Goal: Information Seeking & Learning: Compare options

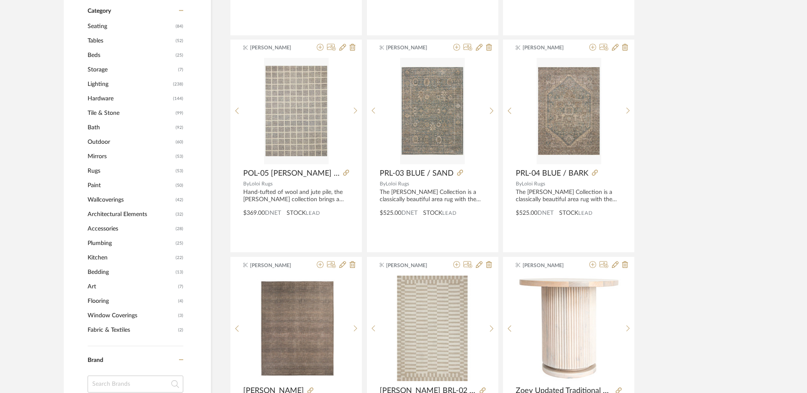
scroll to position [298, 0]
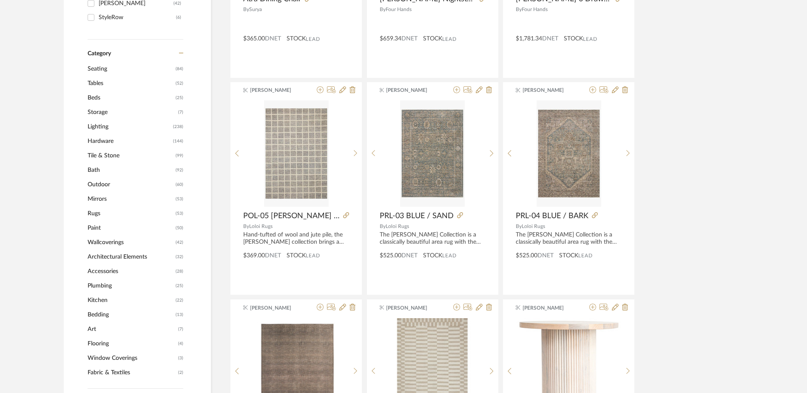
click at [95, 84] on span "Tables" at bounding box center [131, 83] width 86 height 14
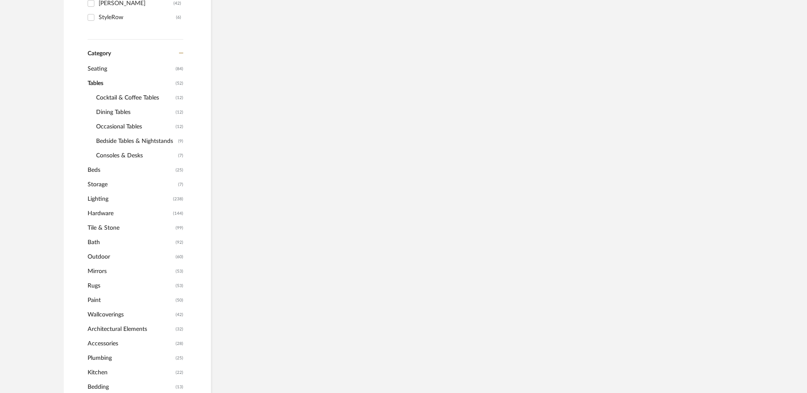
scroll to position [297, 0]
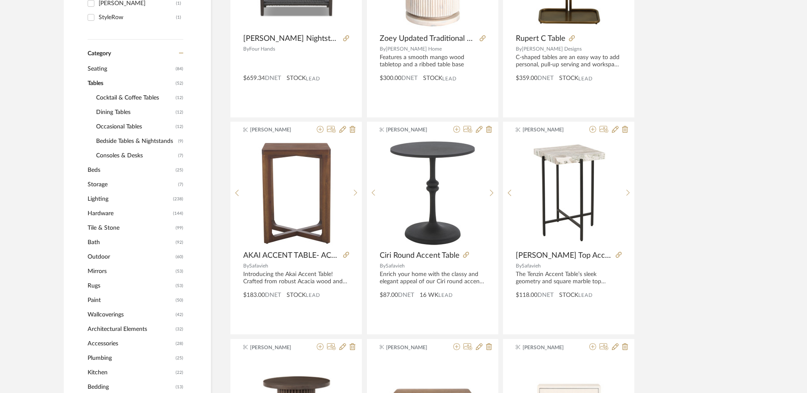
click at [114, 140] on span "Bedside Tables & Nightstands" at bounding box center [136, 141] width 80 height 14
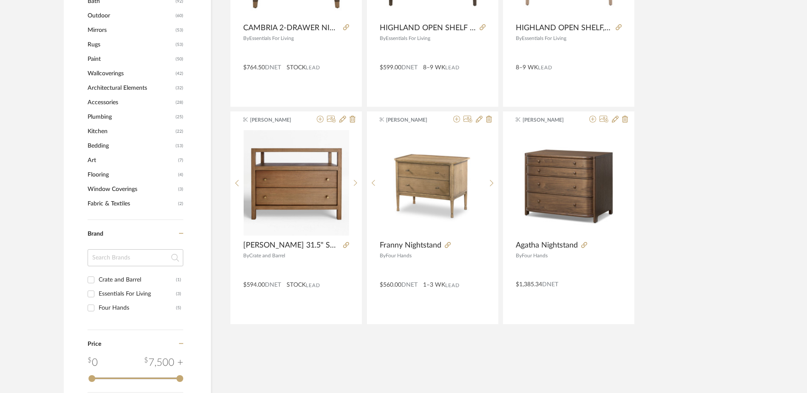
scroll to position [509, 0]
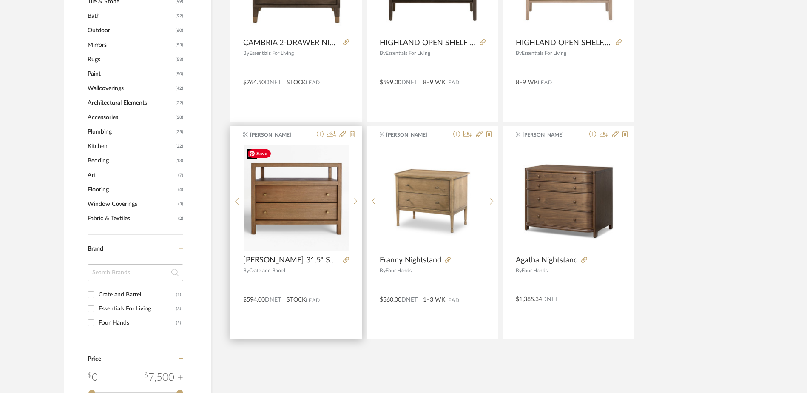
click at [297, 211] on img "0" at bounding box center [297, 198] width 106 height 106
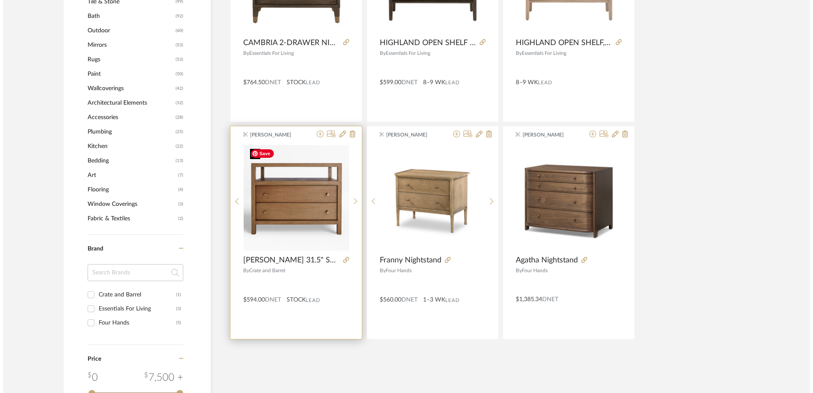
scroll to position [0, 0]
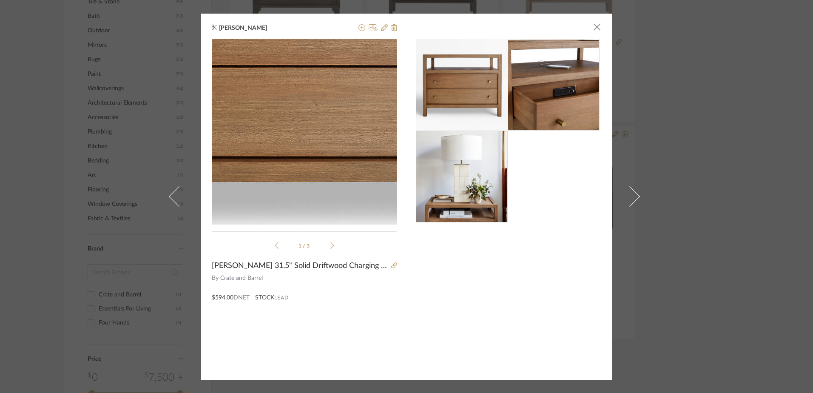
click at [314, 162] on img "0" at bounding box center [304, 131] width 185 height 185
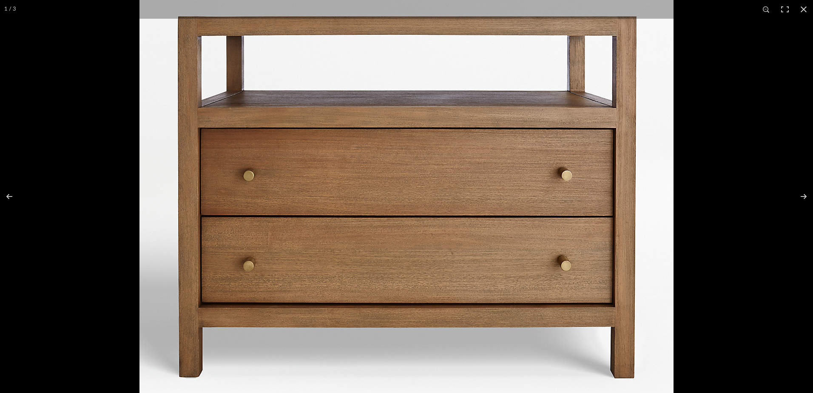
click at [727, 57] on div at bounding box center [546, 121] width 813 height 393
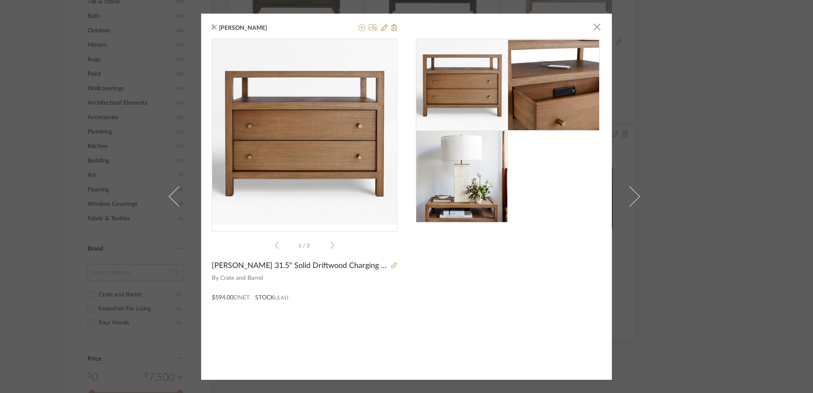
click at [249, 269] on span "[PERSON_NAME] 31.5" Solid Driftwood Charging Nightstand" at bounding box center [300, 265] width 177 height 9
click at [245, 277] on span "Crate and Barrel" at bounding box center [308, 278] width 177 height 9
drag, startPoint x: 242, startPoint y: 297, endPoint x: 245, endPoint y: 291, distance: 6.3
click at [244, 294] on div "$594.00 DNET" at bounding box center [231, 298] width 38 height 8
drag, startPoint x: 245, startPoint y: 291, endPoint x: 285, endPoint y: 266, distance: 46.6
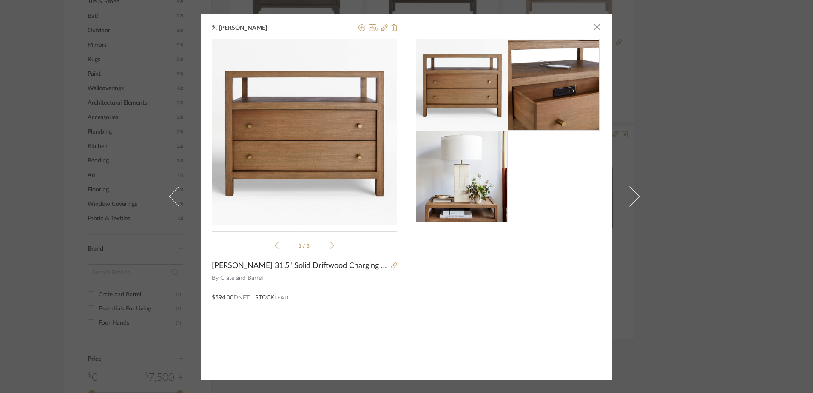
click at [285, 266] on span "[PERSON_NAME] 31.5" Solid Driftwood Charging Nightstand" at bounding box center [300, 265] width 177 height 9
click at [391, 265] on icon at bounding box center [394, 265] width 6 height 6
click at [339, 269] on span "[PERSON_NAME] 31.5" Solid Driftwood Charging Nightstand" at bounding box center [300, 265] width 177 height 9
click at [340, 266] on span "[PERSON_NAME] 31.5" Solid Driftwood Charging Nightstand" at bounding box center [300, 265] width 177 height 9
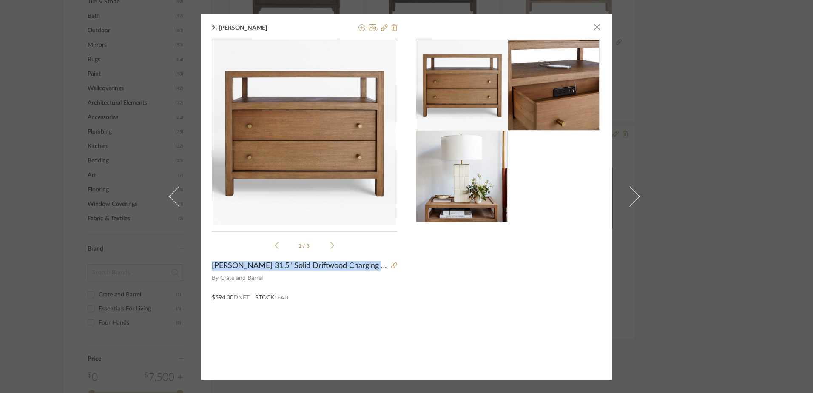
click at [340, 266] on span "[PERSON_NAME] 31.5" Solid Driftwood Charging Nightstand" at bounding box center [300, 265] width 177 height 9
copy div "[PERSON_NAME] 31.5" Solid Driftwood Charging Nightstand"
click at [597, 25] on span "button" at bounding box center [597, 27] width 17 height 17
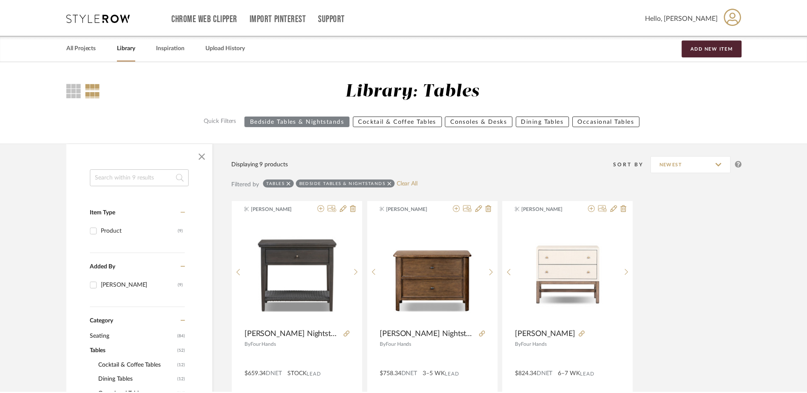
scroll to position [509, 0]
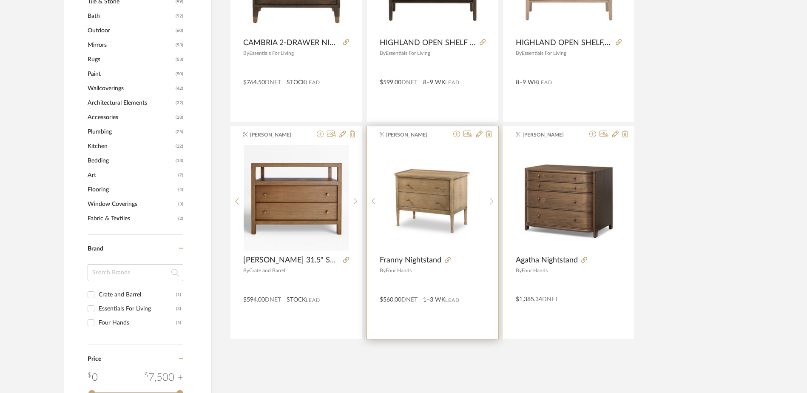
click at [410, 258] on span "Franny Nightstand" at bounding box center [411, 260] width 62 height 9
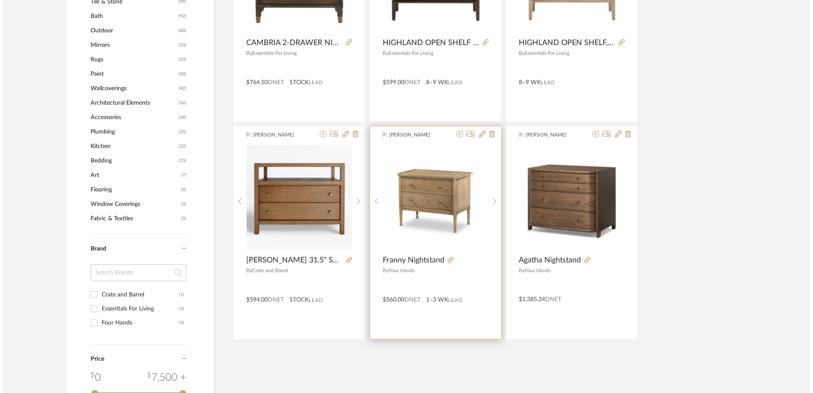
scroll to position [0, 0]
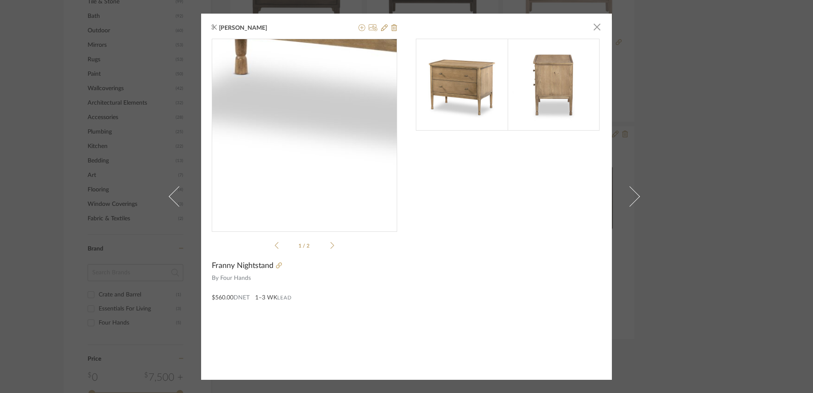
click at [291, 188] on img "0" at bounding box center [304, 131] width 185 height 185
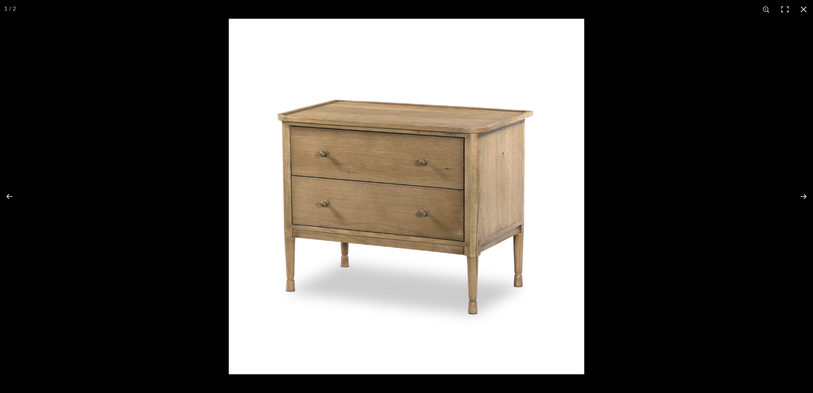
click at [597, 26] on div at bounding box center [635, 215] width 813 height 393
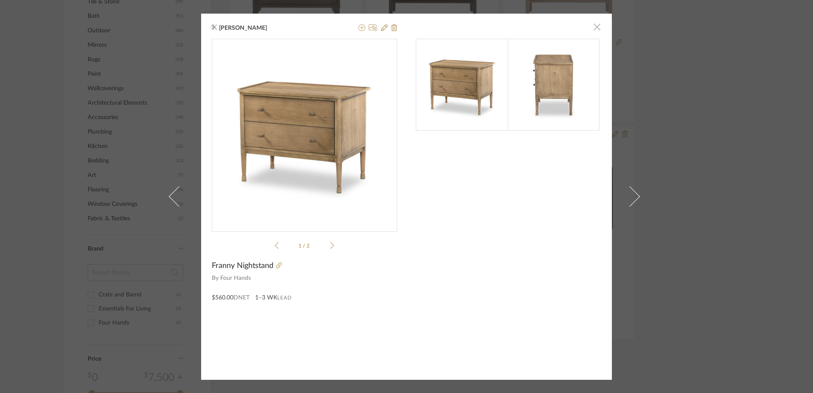
click at [593, 26] on span "button" at bounding box center [597, 27] width 17 height 17
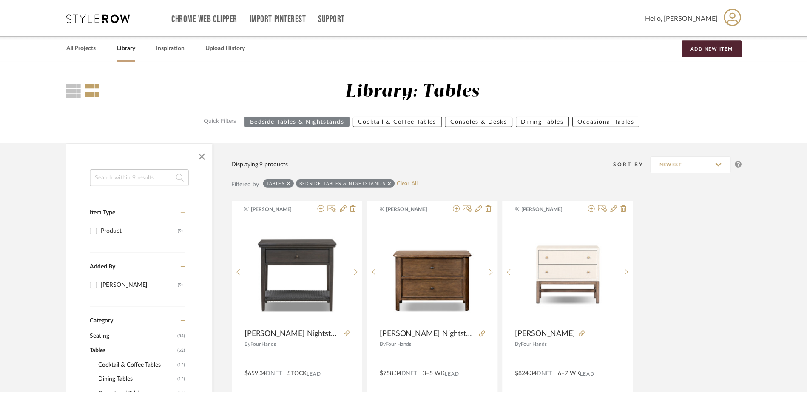
scroll to position [509, 0]
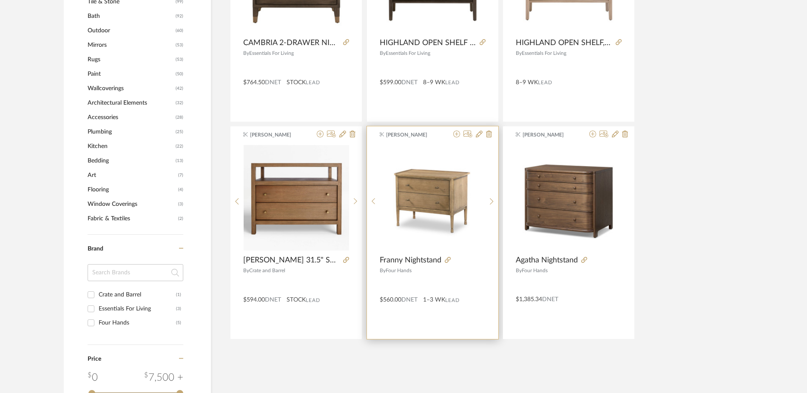
click at [416, 258] on span "Franny Nightstand" at bounding box center [411, 260] width 62 height 9
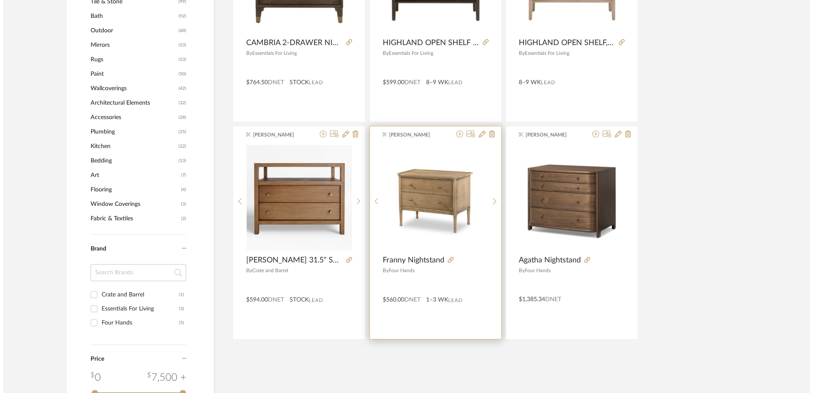
scroll to position [0, 0]
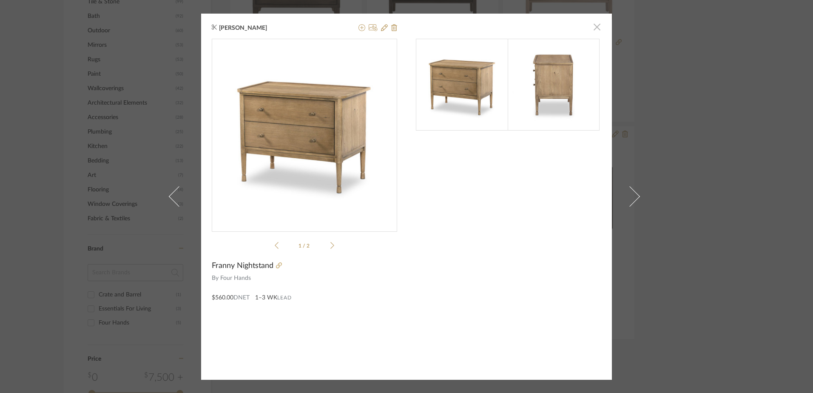
click at [597, 26] on span "button" at bounding box center [597, 27] width 17 height 17
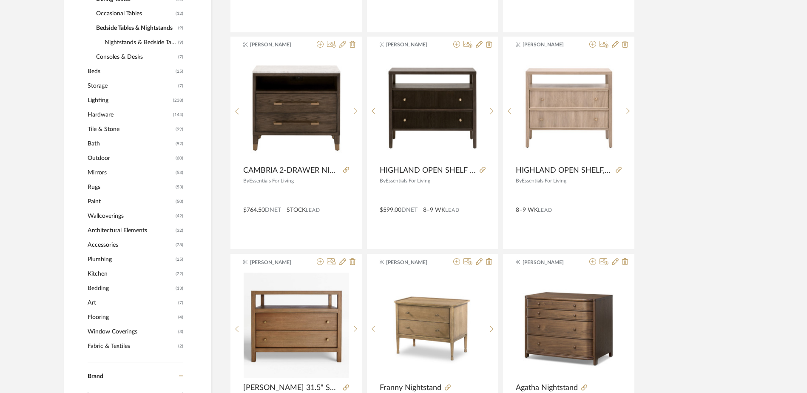
scroll to position [509, 0]
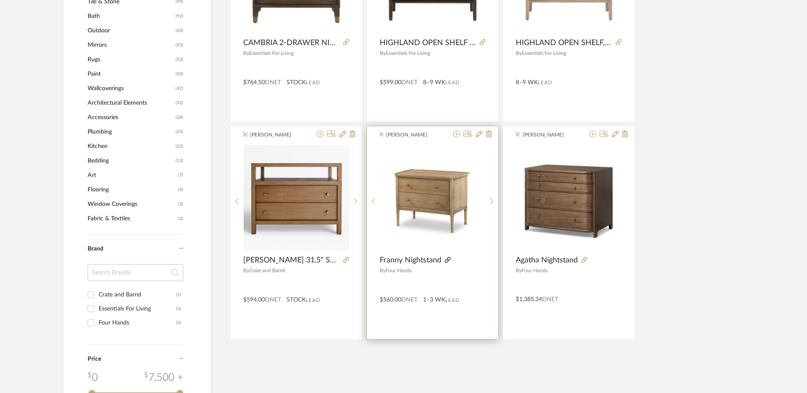
click at [448, 261] on icon at bounding box center [448, 260] width 6 height 6
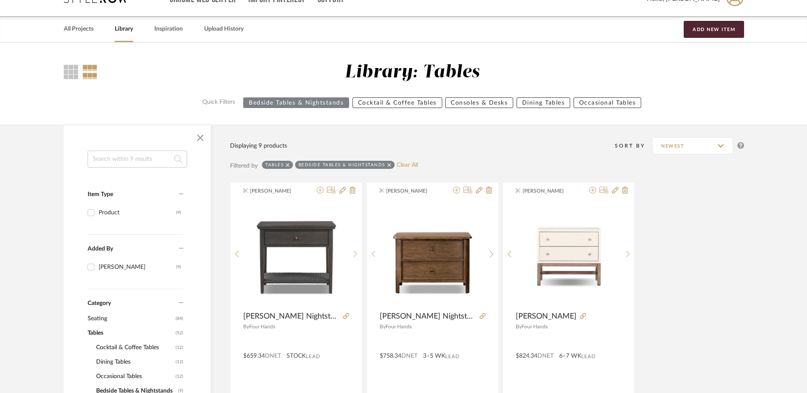
scroll to position [0, 0]
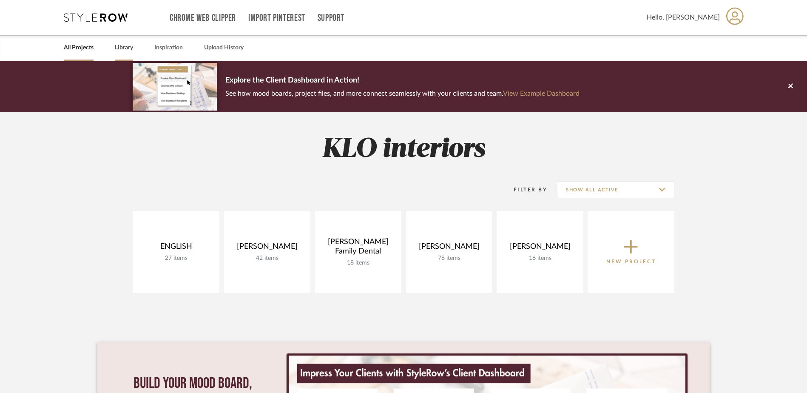
click at [121, 48] on link "Library" at bounding box center [124, 47] width 18 height 11
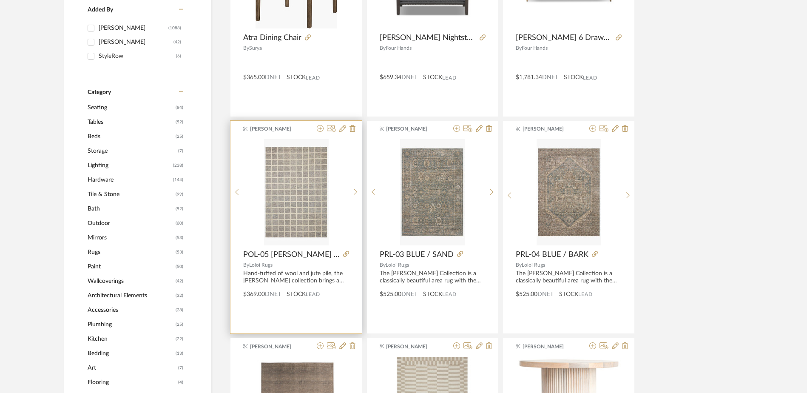
scroll to position [255, 0]
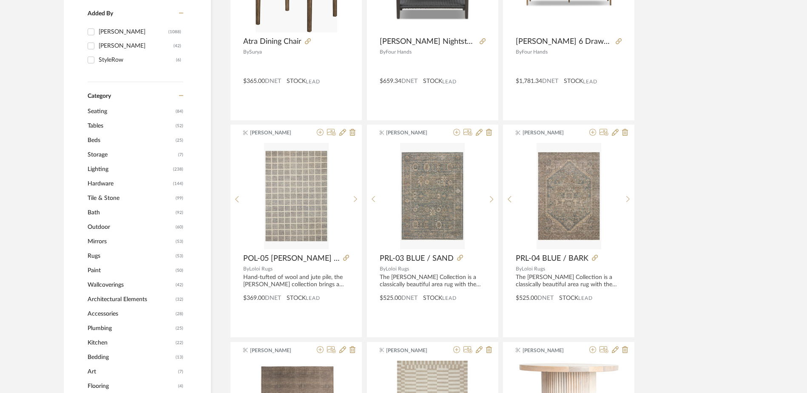
click at [98, 256] on span "Rugs" at bounding box center [131, 256] width 86 height 14
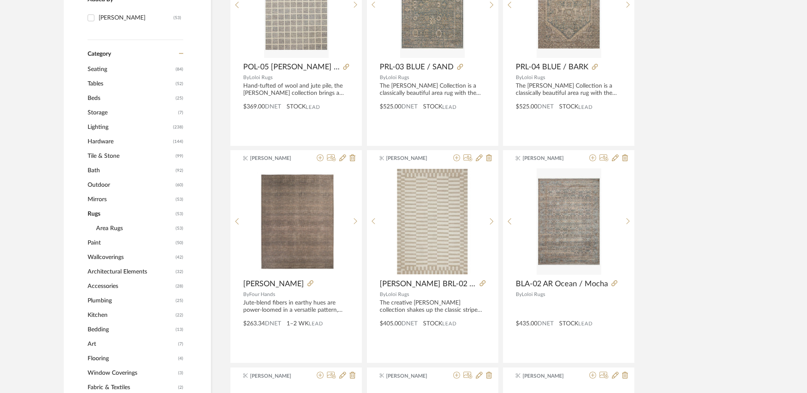
scroll to position [254, 0]
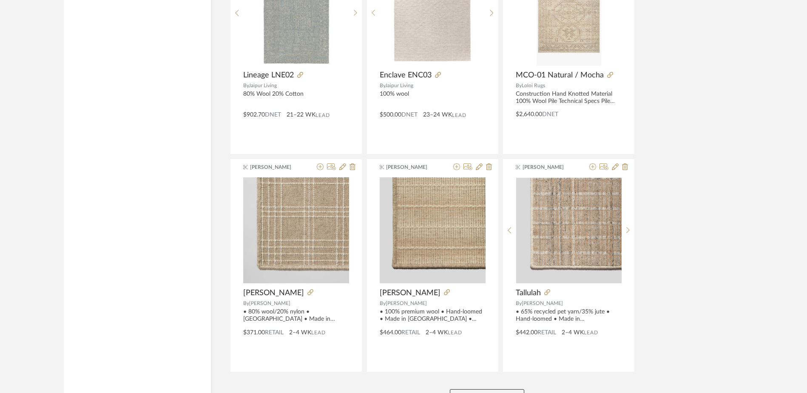
scroll to position [2504, 0]
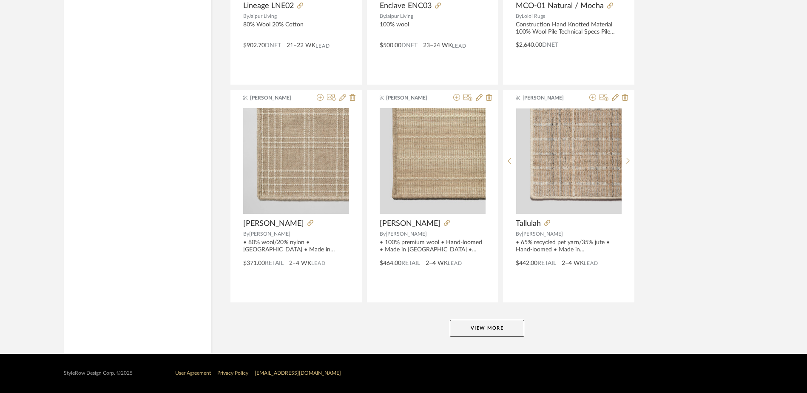
click at [491, 334] on button "View More" at bounding box center [487, 328] width 74 height 17
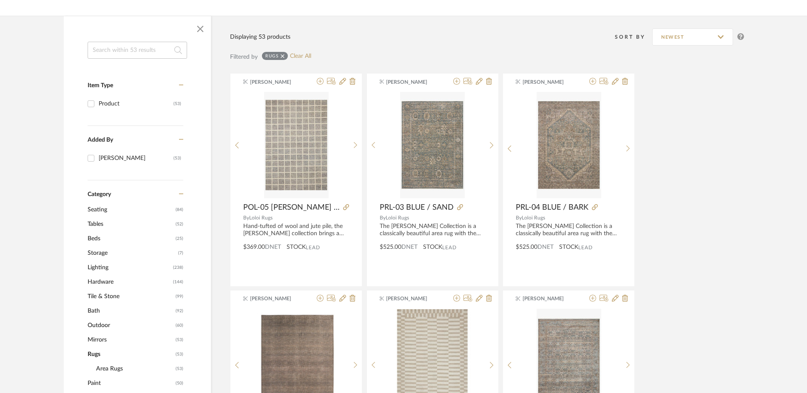
scroll to position [170, 0]
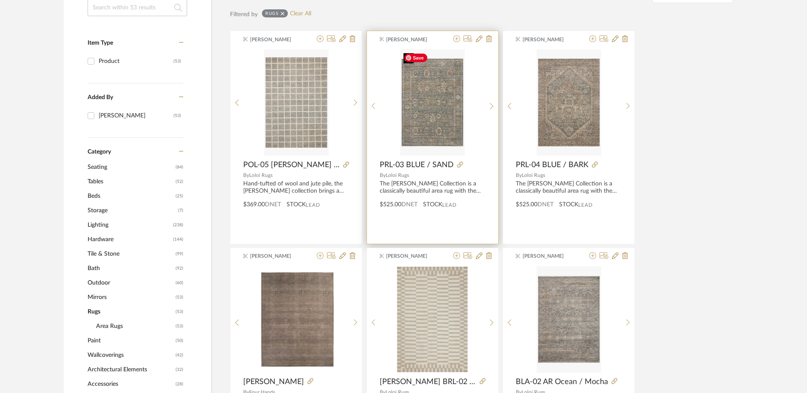
click at [445, 123] on img "0" at bounding box center [432, 102] width 65 height 106
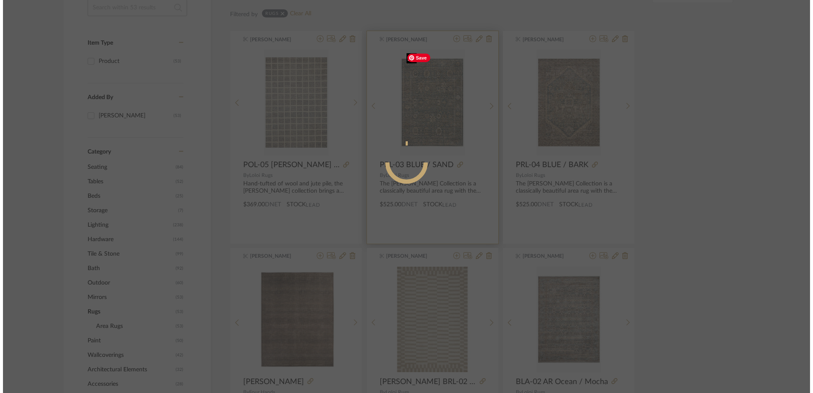
scroll to position [0, 0]
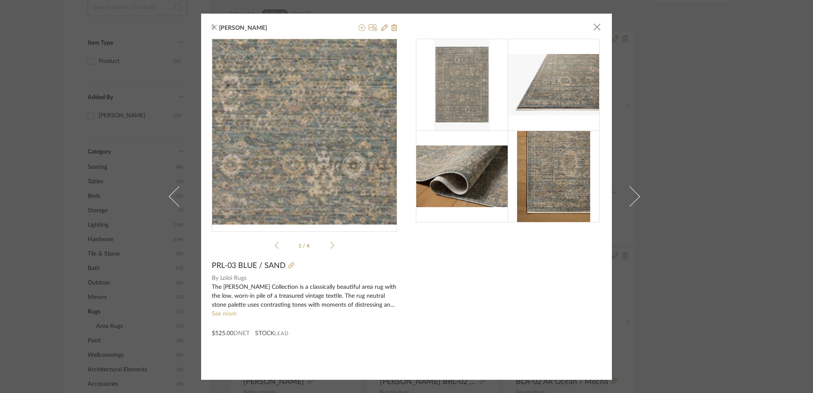
click at [296, 144] on img "0" at bounding box center [304, 131] width 113 height 185
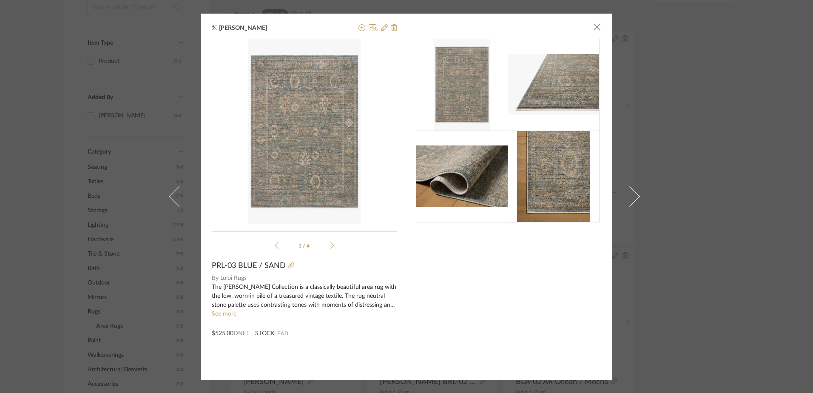
drag, startPoint x: 427, startPoint y: 214, endPoint x: 366, endPoint y: 259, distance: 75.4
click at [346, 279] on span "Loloi Rugs" at bounding box center [308, 278] width 177 height 9
click at [591, 26] on span "button" at bounding box center [597, 27] width 17 height 17
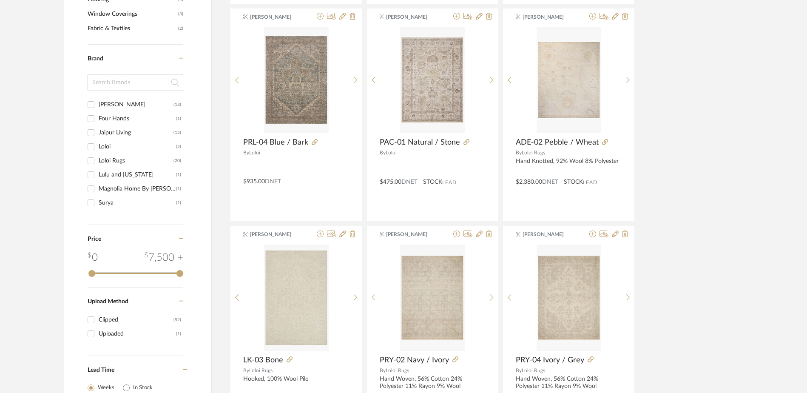
scroll to position [553, 0]
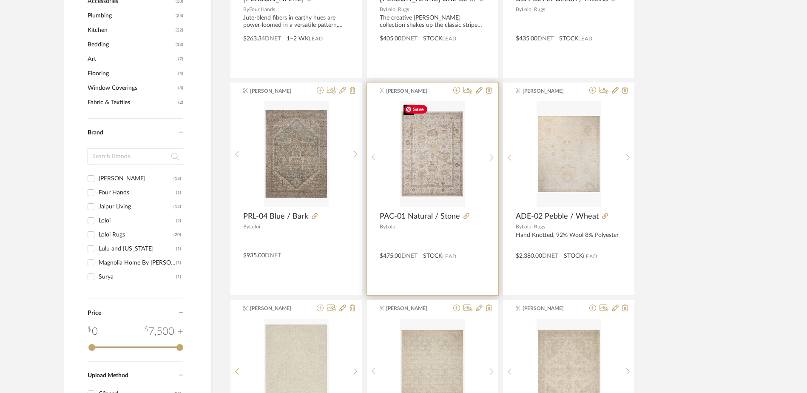
click at [436, 173] on img "0" at bounding box center [432, 154] width 65 height 106
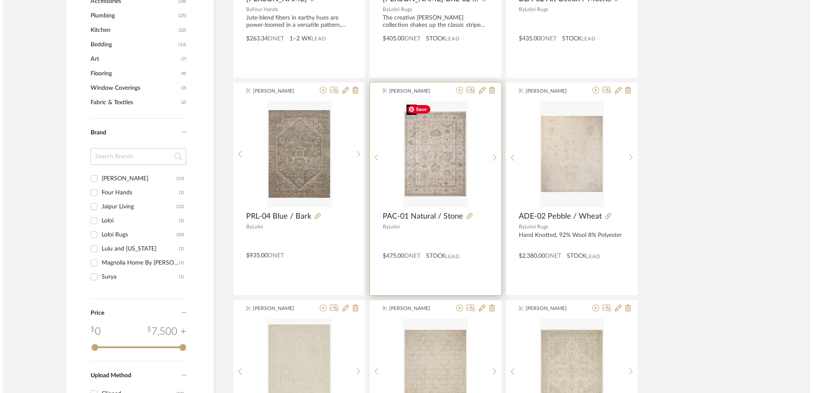
scroll to position [0, 0]
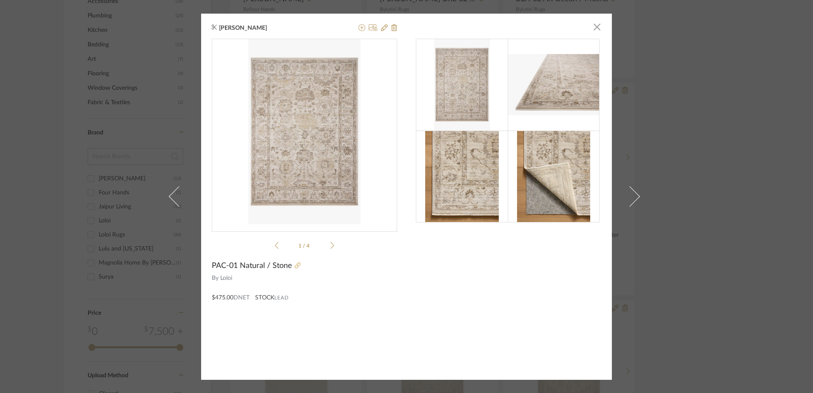
click at [295, 265] on icon at bounding box center [298, 265] width 6 height 6
click at [594, 24] on span "button" at bounding box center [597, 27] width 17 height 17
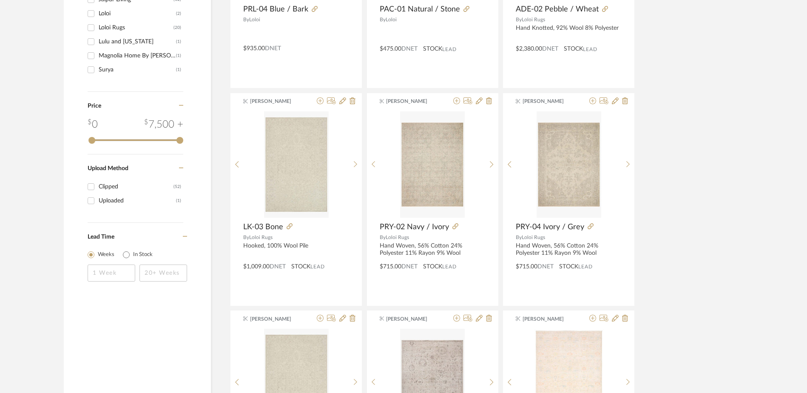
scroll to position [766, 0]
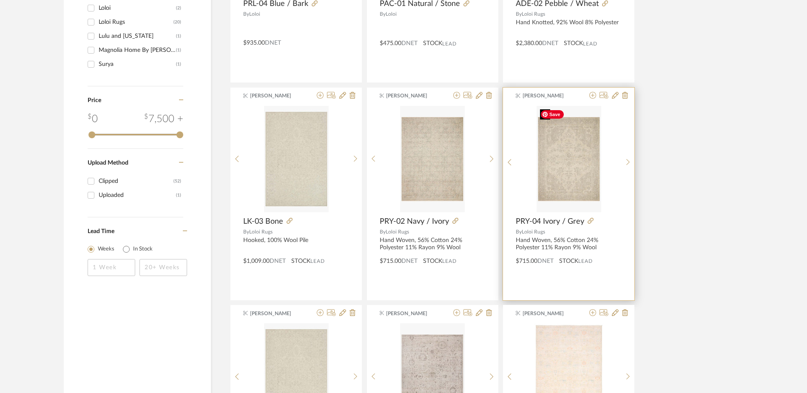
click at [558, 178] on img "0" at bounding box center [569, 159] width 65 height 106
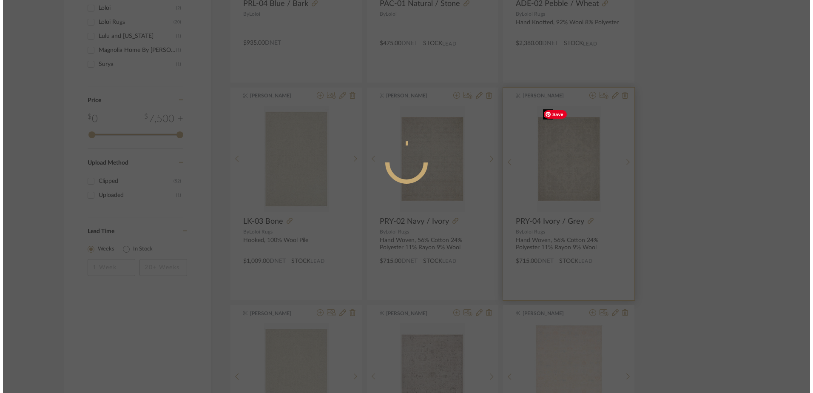
scroll to position [0, 0]
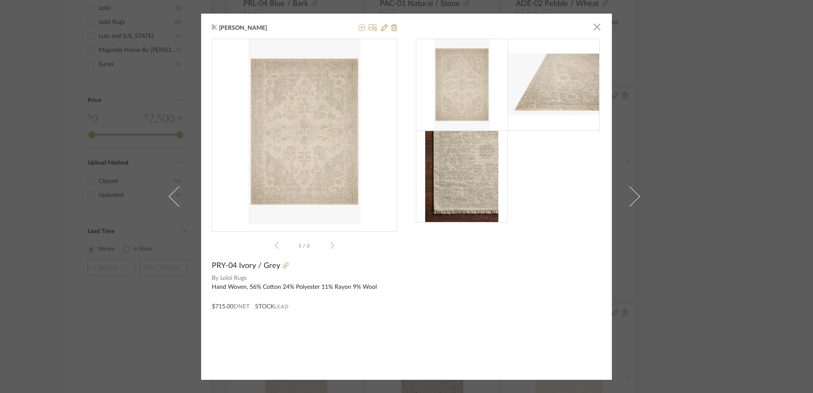
click at [463, 188] on img at bounding box center [462, 177] width 74 height 92
click at [593, 26] on span "button" at bounding box center [597, 27] width 17 height 17
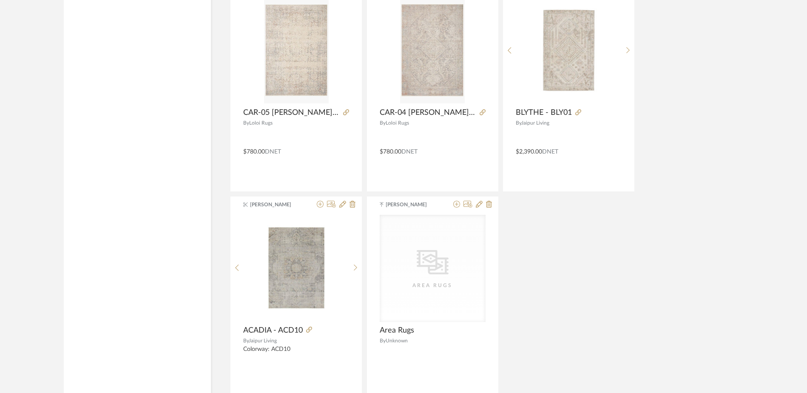
scroll to position [3658, 0]
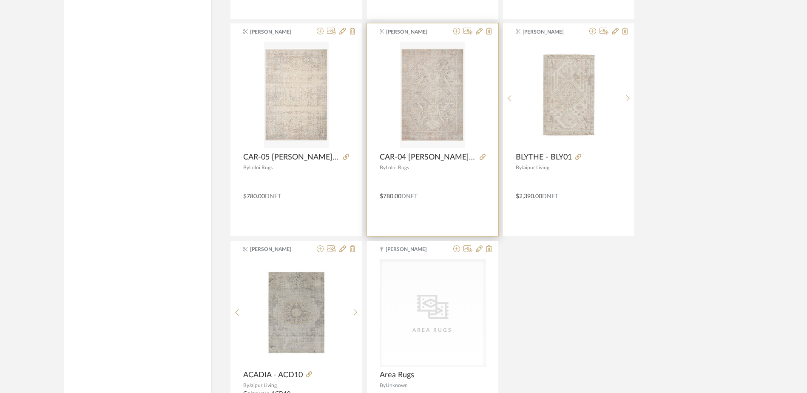
click at [428, 157] on span "CAR-04 [PERSON_NAME] / Ivory" at bounding box center [428, 157] width 97 height 9
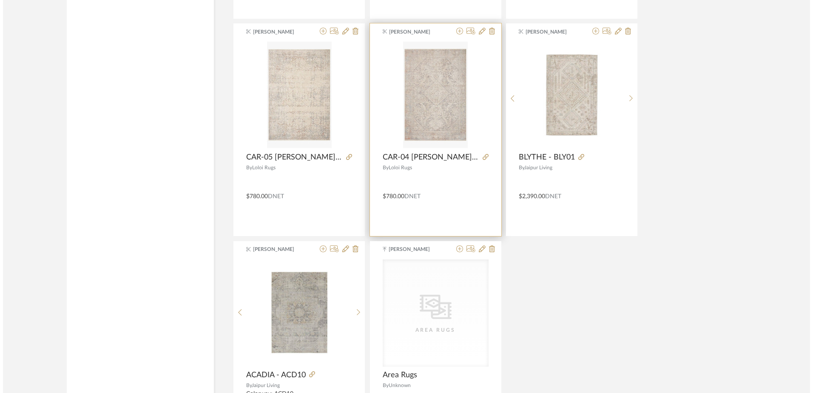
scroll to position [0, 0]
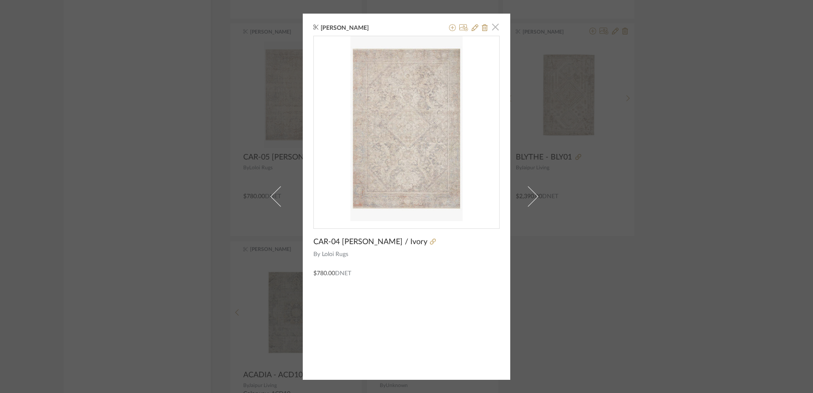
click at [494, 28] on span "button" at bounding box center [495, 27] width 17 height 17
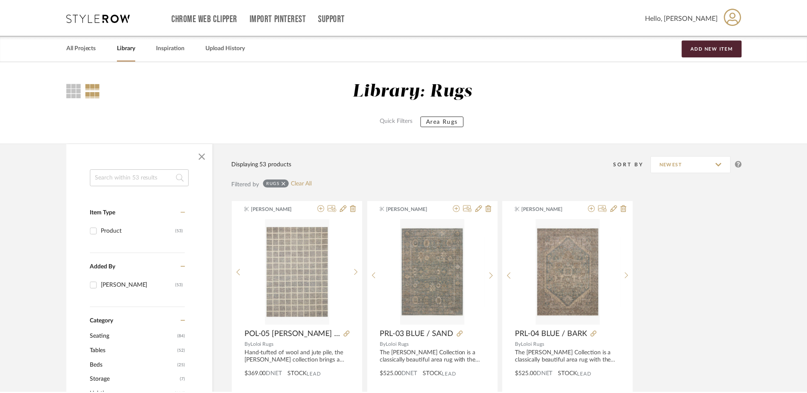
scroll to position [3658, 0]
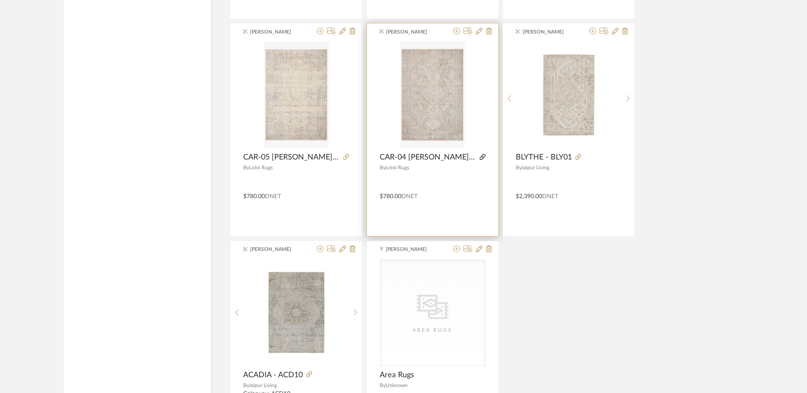
click at [480, 155] on icon at bounding box center [483, 157] width 6 height 6
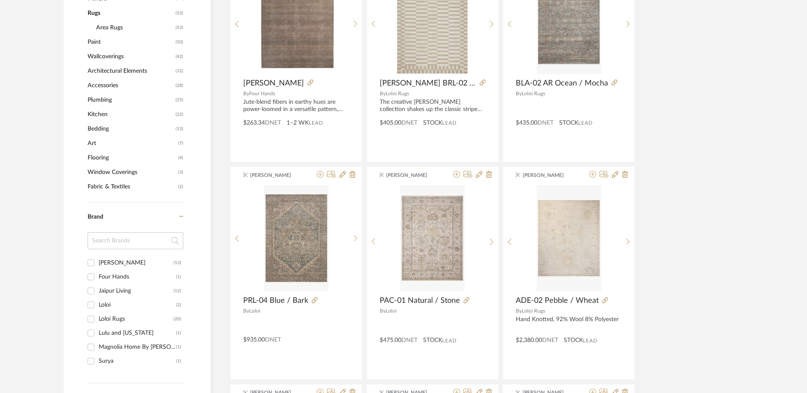
scroll to position [468, 0]
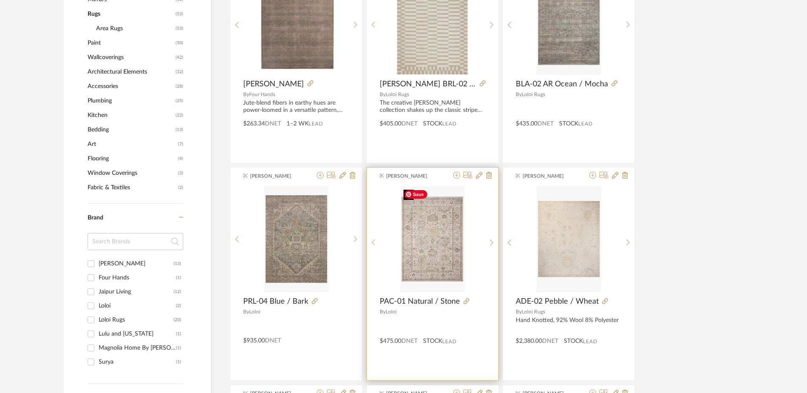
click at [423, 256] on img "0" at bounding box center [432, 239] width 65 height 106
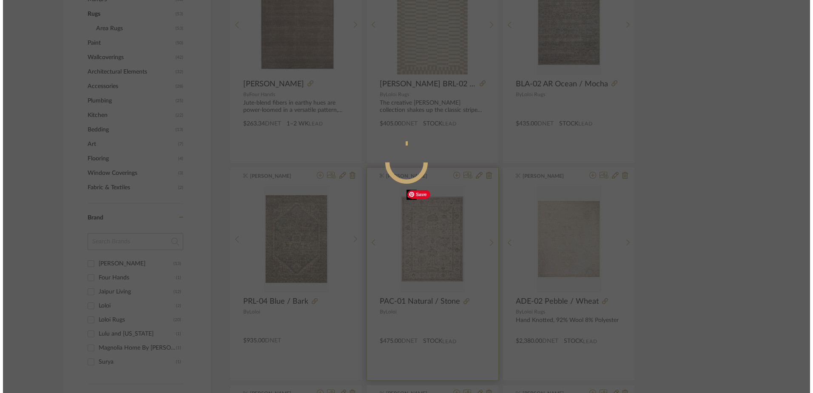
scroll to position [0, 0]
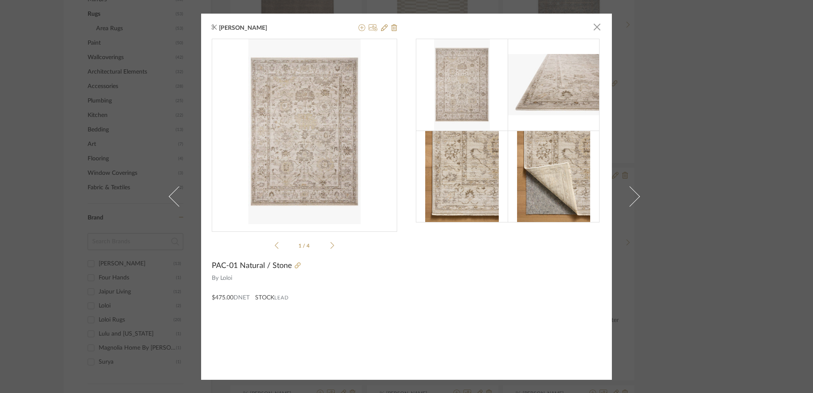
click at [453, 201] on img at bounding box center [462, 177] width 74 height 92
click at [295, 265] on icon at bounding box center [298, 265] width 6 height 6
click at [595, 27] on span "button" at bounding box center [597, 27] width 17 height 17
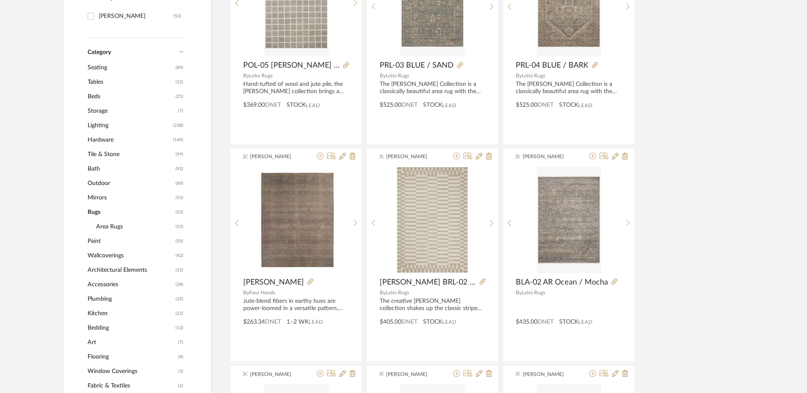
scroll to position [255, 0]
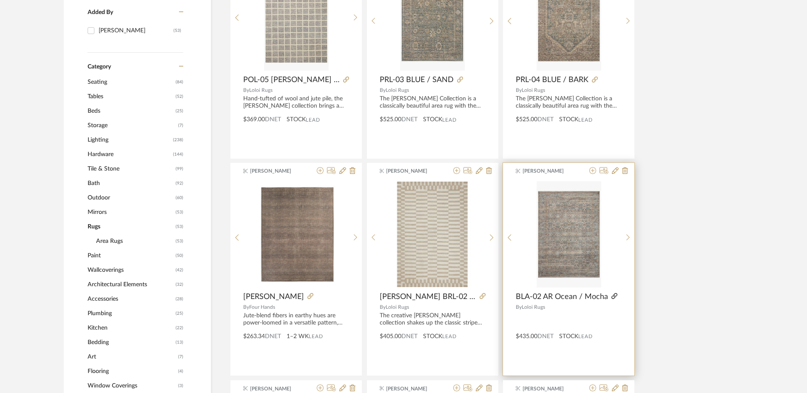
click at [615, 294] on icon at bounding box center [615, 296] width 6 height 6
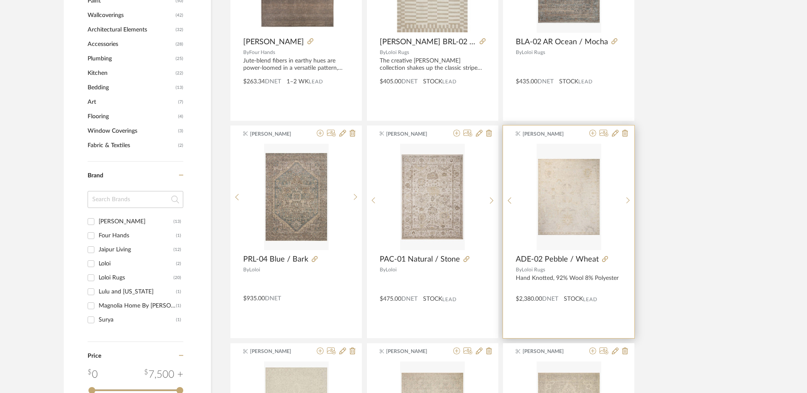
scroll to position [510, 0]
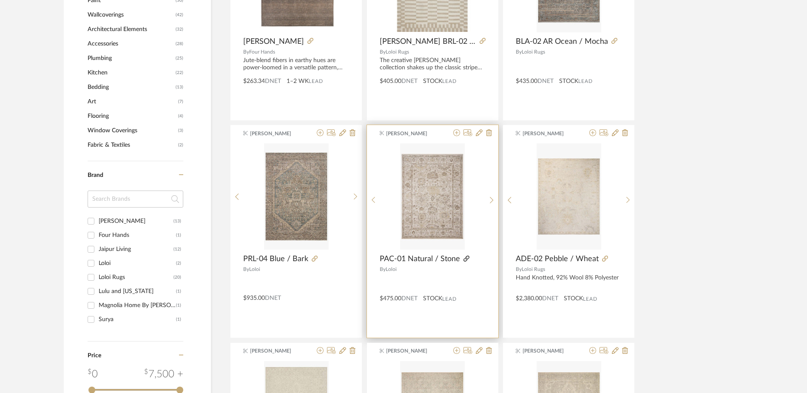
click at [468, 258] on icon at bounding box center [467, 259] width 6 height 6
